Goal: Entertainment & Leisure: Consume media (video, audio)

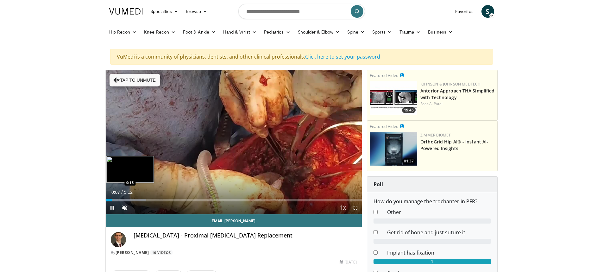
click at [119, 200] on div "Progress Bar" at bounding box center [119, 200] width 1 height 3
click at [141, 201] on div "Progress Bar" at bounding box center [141, 200] width 1 height 3
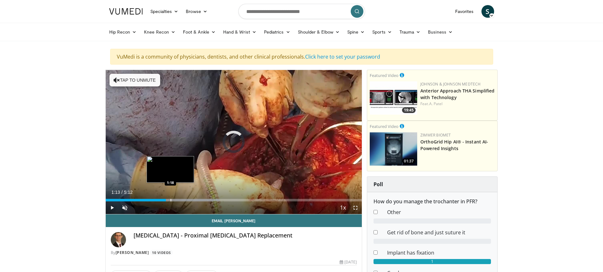
click at [171, 200] on div "Progress Bar" at bounding box center [171, 200] width 1 height 3
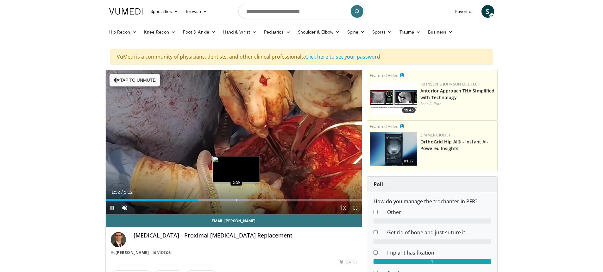
click at [237, 200] on div "Loaded : 57.20% 1:52 2:39" at bounding box center [234, 200] width 256 height 3
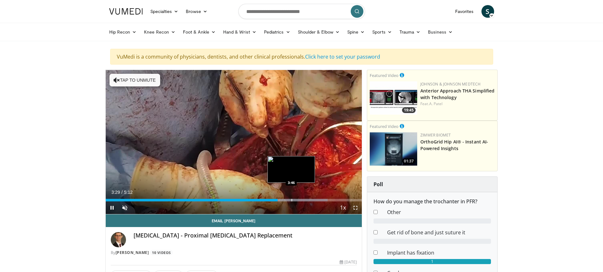
click at [291, 199] on div "Progress Bar" at bounding box center [291, 200] width 1 height 3
click at [310, 200] on div "Progress Bar" at bounding box center [310, 200] width 1 height 3
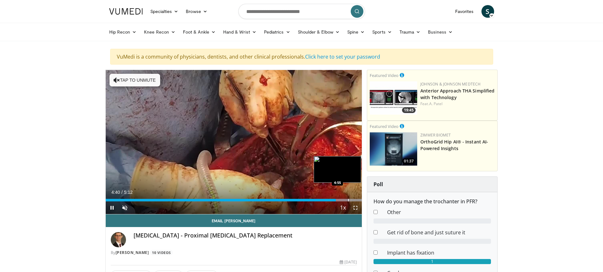
click at [348, 200] on div "Progress Bar" at bounding box center [348, 200] width 1 height 3
